Goal: Find contact information

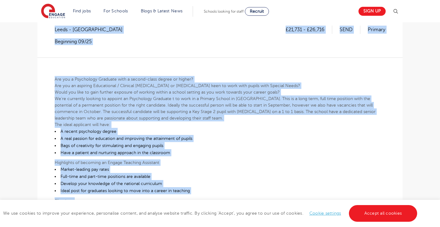
scroll to position [52, 0]
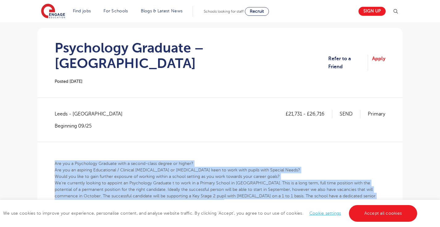
drag, startPoint x: 374, startPoint y: 177, endPoint x: 16, endPoint y: 120, distance: 362.5
copy div "Are you a Psychology Graduate with a second-class degree or higher? Are you an …"
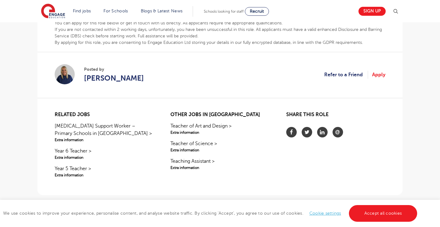
scroll to position [366, 0]
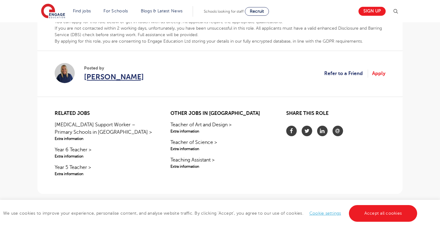
click at [103, 71] on span "[PERSON_NAME]" at bounding box center [114, 76] width 60 height 11
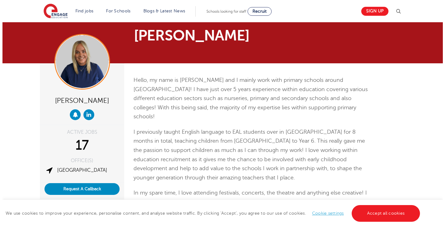
scroll to position [6, 0]
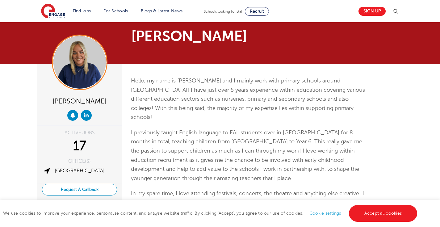
click at [87, 191] on button "Request A Callback" at bounding box center [79, 190] width 75 height 12
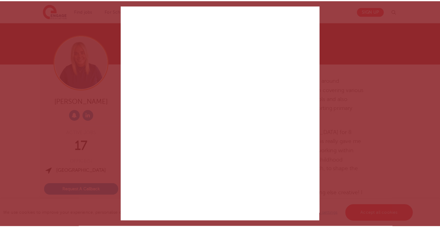
scroll to position [141, 0]
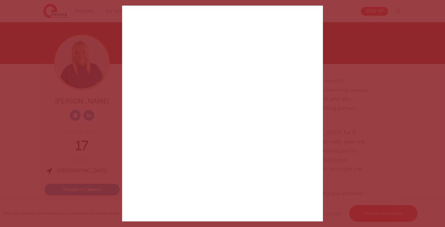
click at [392, 89] on div "✕ Created with Sketch. Help is at hand We run a personal service, all free, jus…" at bounding box center [222, 113] width 445 height 227
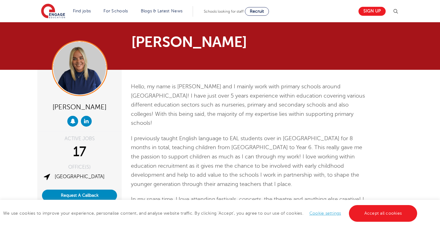
scroll to position [0, 0]
